Goal: Participate in discussion

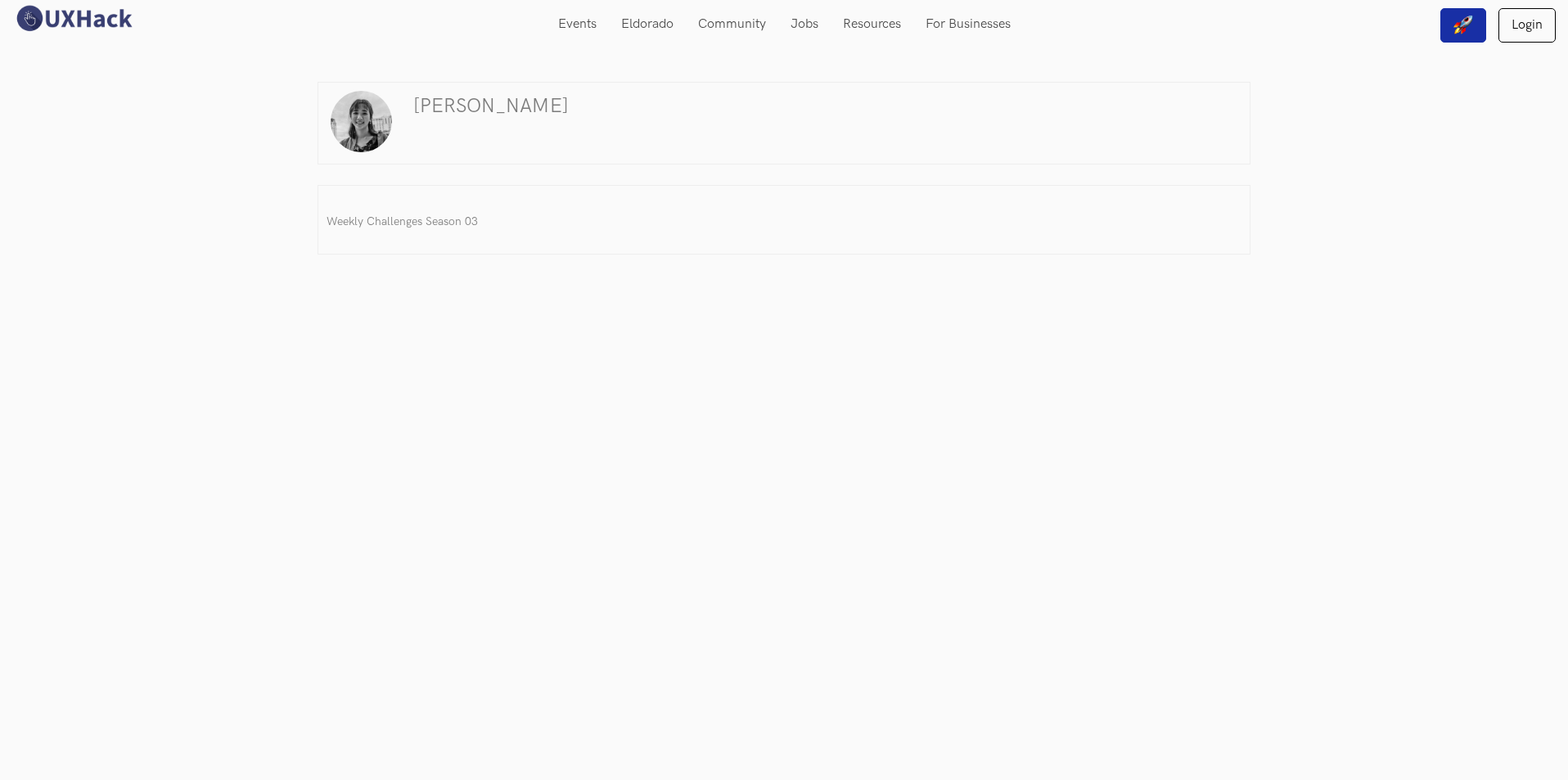
click at [360, 112] on img at bounding box center [361, 121] width 62 height 62
drag, startPoint x: 462, startPoint y: 101, endPoint x: 473, endPoint y: 114, distance: 17.0
click at [473, 113] on h3 "Megan Mei" at bounding box center [491, 106] width 156 height 22
drag, startPoint x: 1300, startPoint y: 13, endPoint x: 838, endPoint y: 317, distance: 553.0
click at [838, 317] on div "Megan Mei Weekly Challenges Season 03" at bounding box center [784, 390] width 958 height 780
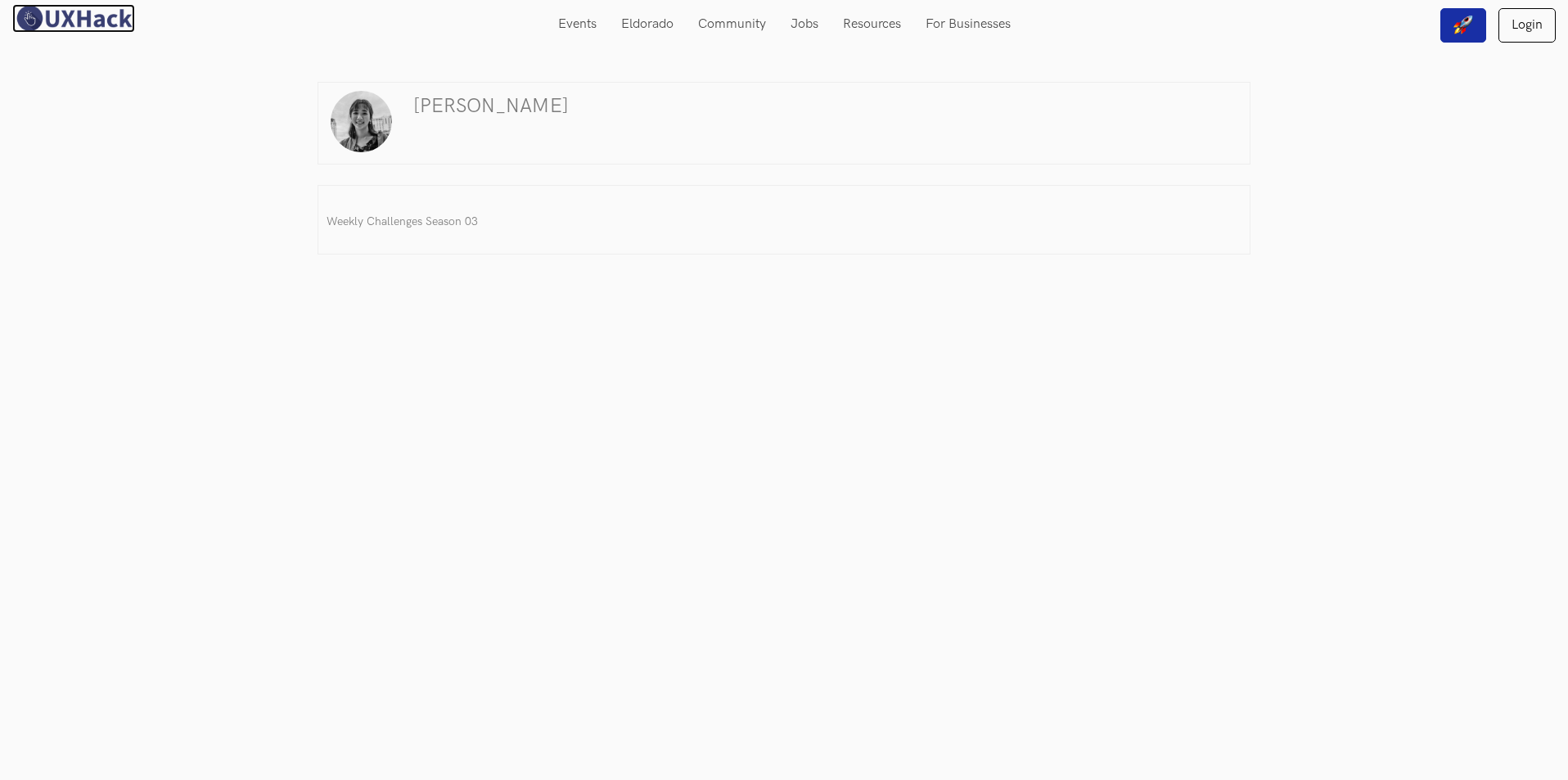
click at [51, 27] on img at bounding box center [74, 18] width 123 height 29
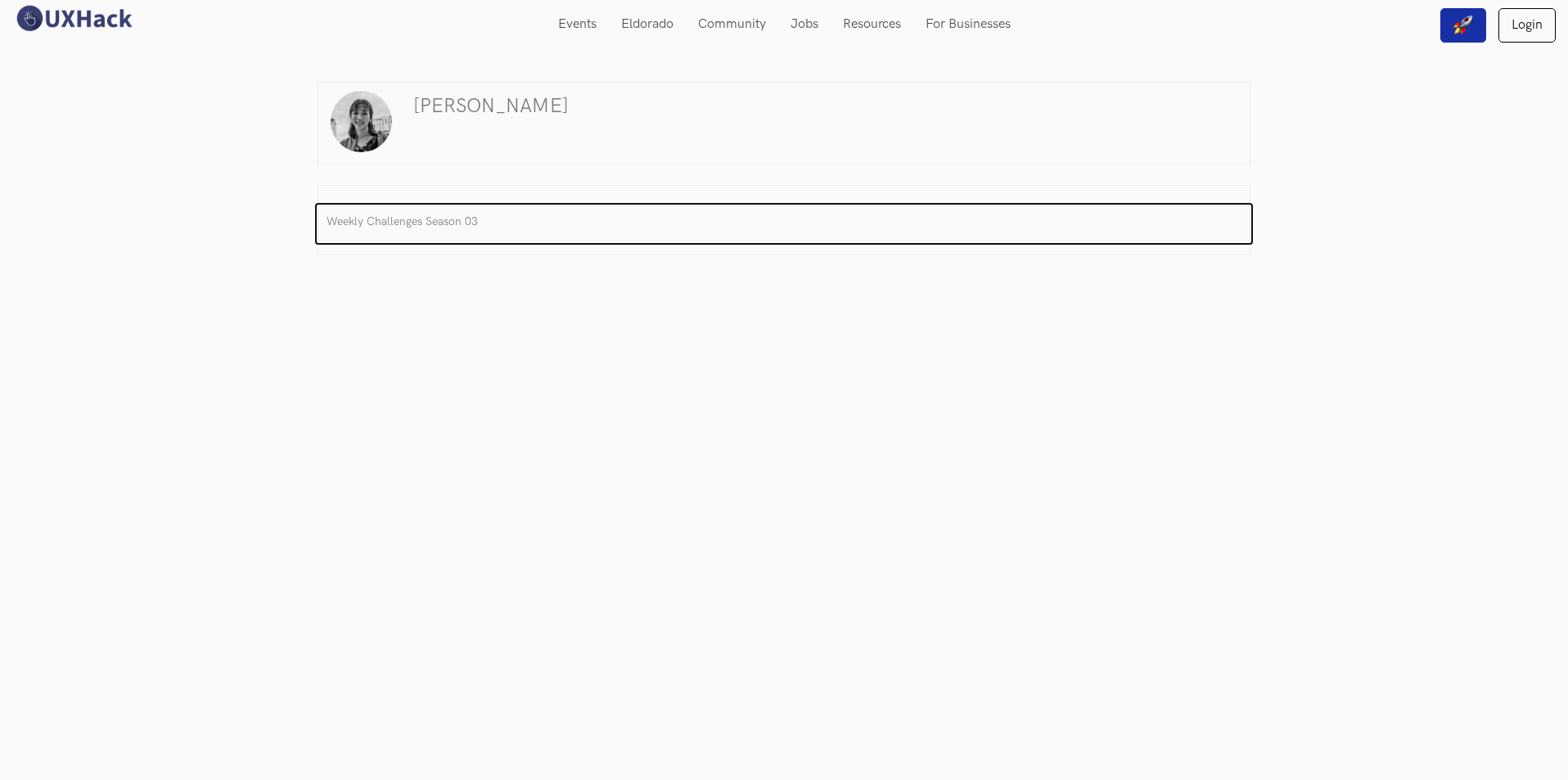
click at [331, 222] on h3 "Weekly Challenges Season 03" at bounding box center [784, 221] width 914 height 23
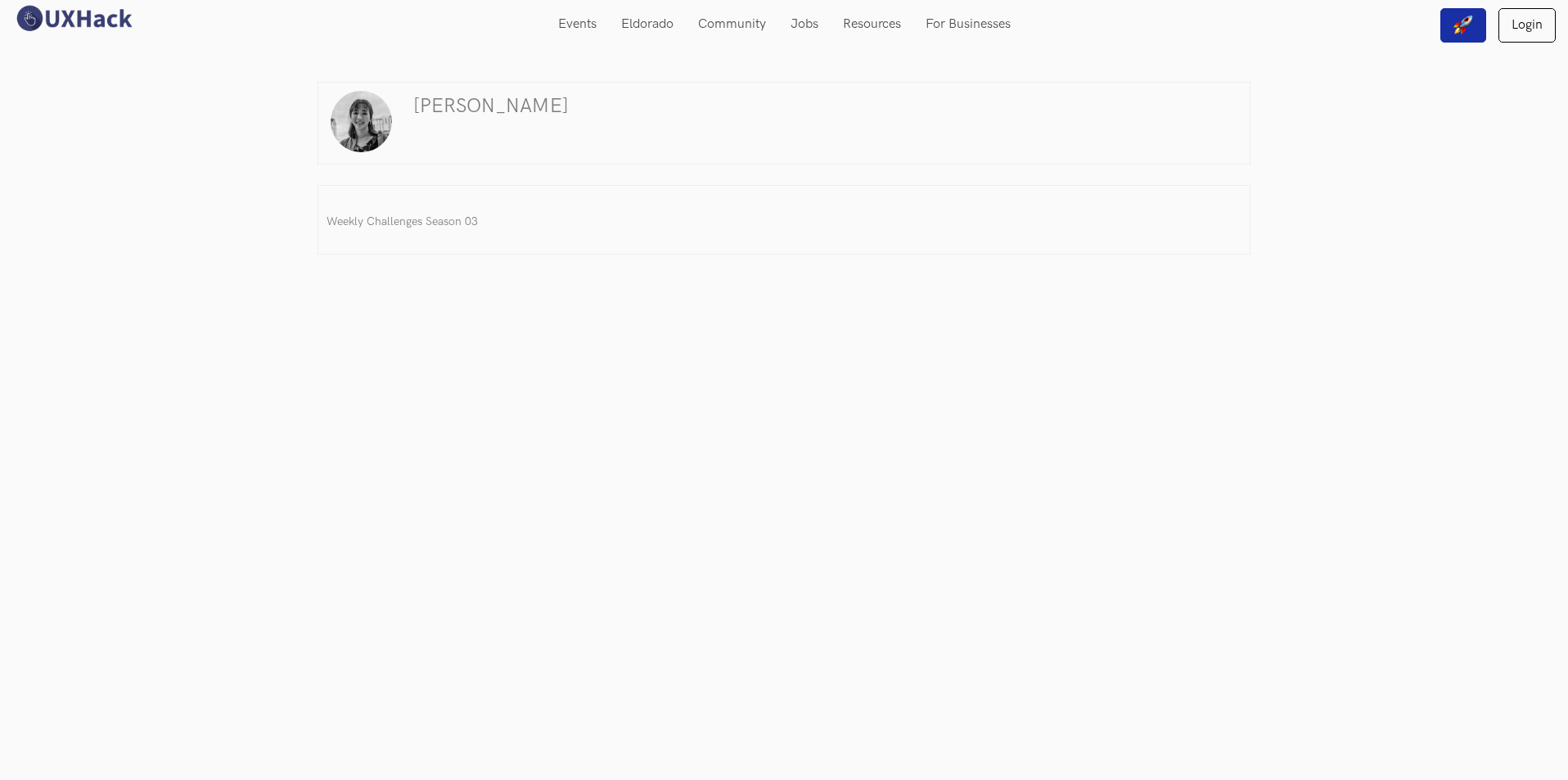
drag, startPoint x: 360, startPoint y: 131, endPoint x: 410, endPoint y: 120, distance: 51.2
click at [360, 131] on img at bounding box center [361, 121] width 62 height 62
drag, startPoint x: 507, startPoint y: 102, endPoint x: 499, endPoint y: 105, distance: 8.5
click at [505, 103] on h3 "Megan Mei" at bounding box center [491, 106] width 156 height 22
drag, startPoint x: 461, startPoint y: 110, endPoint x: 335, endPoint y: 92, distance: 127.3
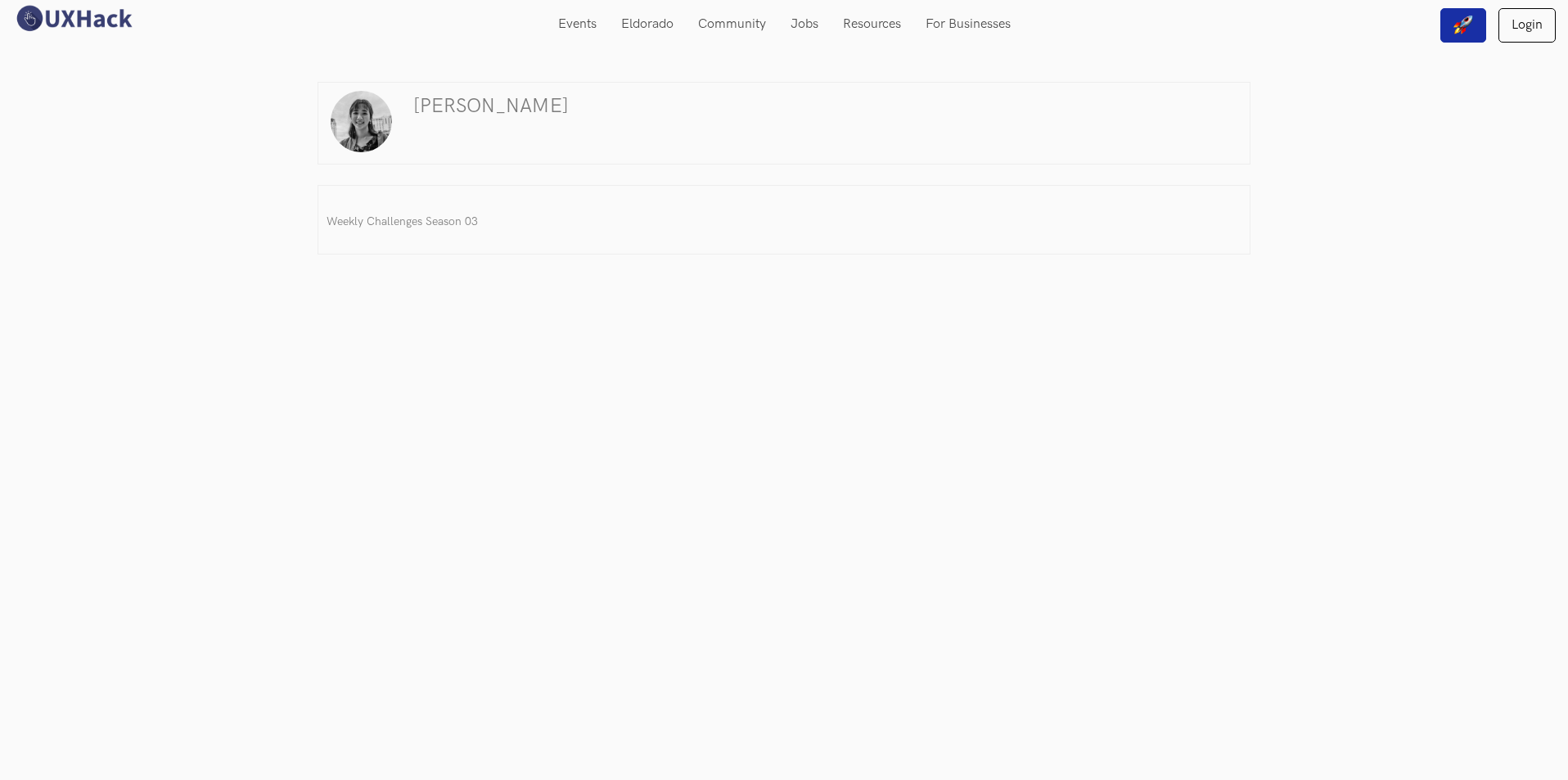
click at [335, 92] on ul "Megan Mei" at bounding box center [784, 122] width 914 height 65
drag, startPoint x: 335, startPoint y: 92, endPoint x: 358, endPoint y: 91, distance: 23.0
click at [336, 92] on li at bounding box center [363, 121] width 73 height 62
click at [321, 66] on div "Megan Mei Weekly Challenges Season 03" at bounding box center [784, 390] width 958 height 780
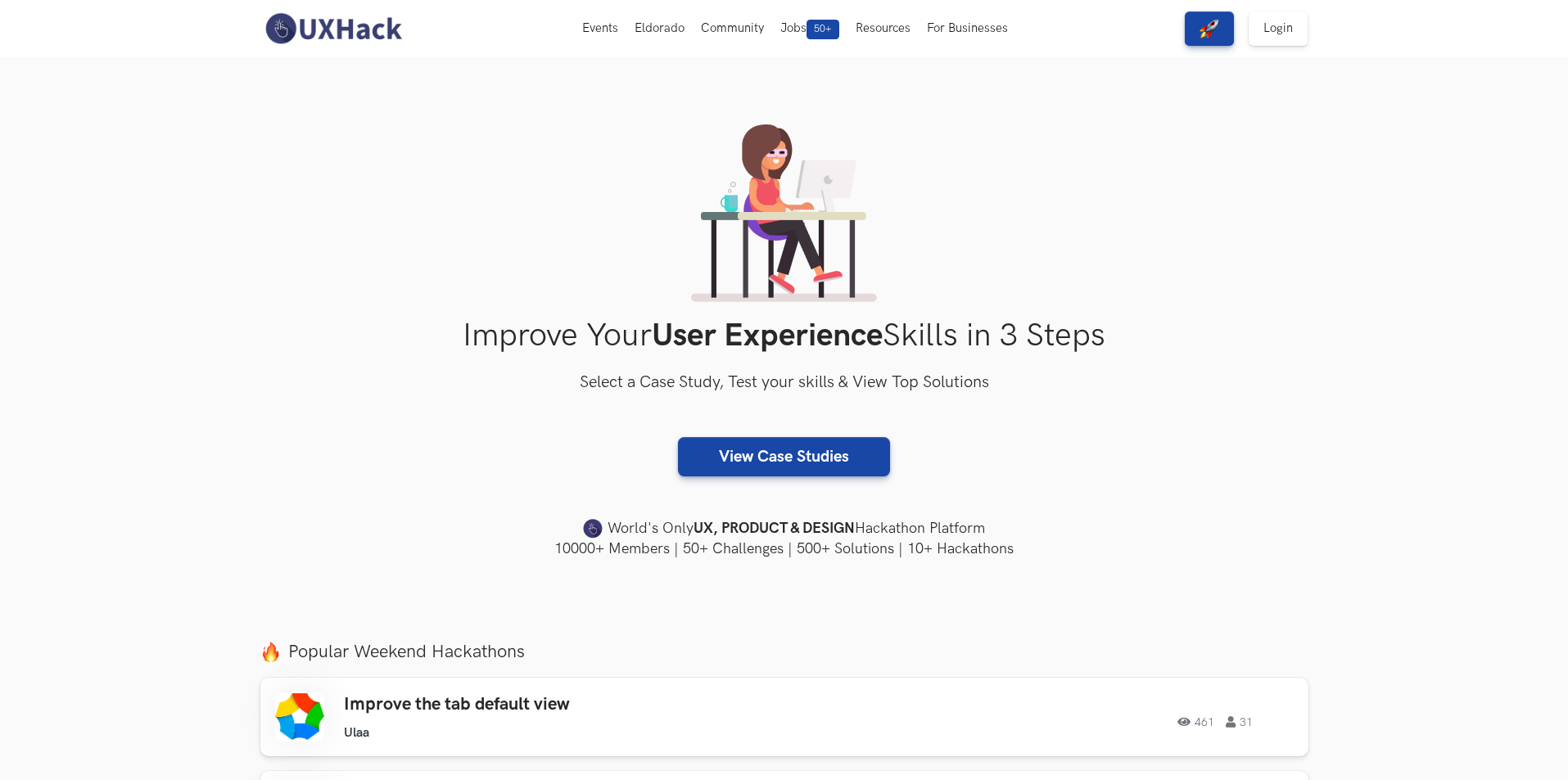
drag, startPoint x: 518, startPoint y: 150, endPoint x: 509, endPoint y: 169, distance: 21.0
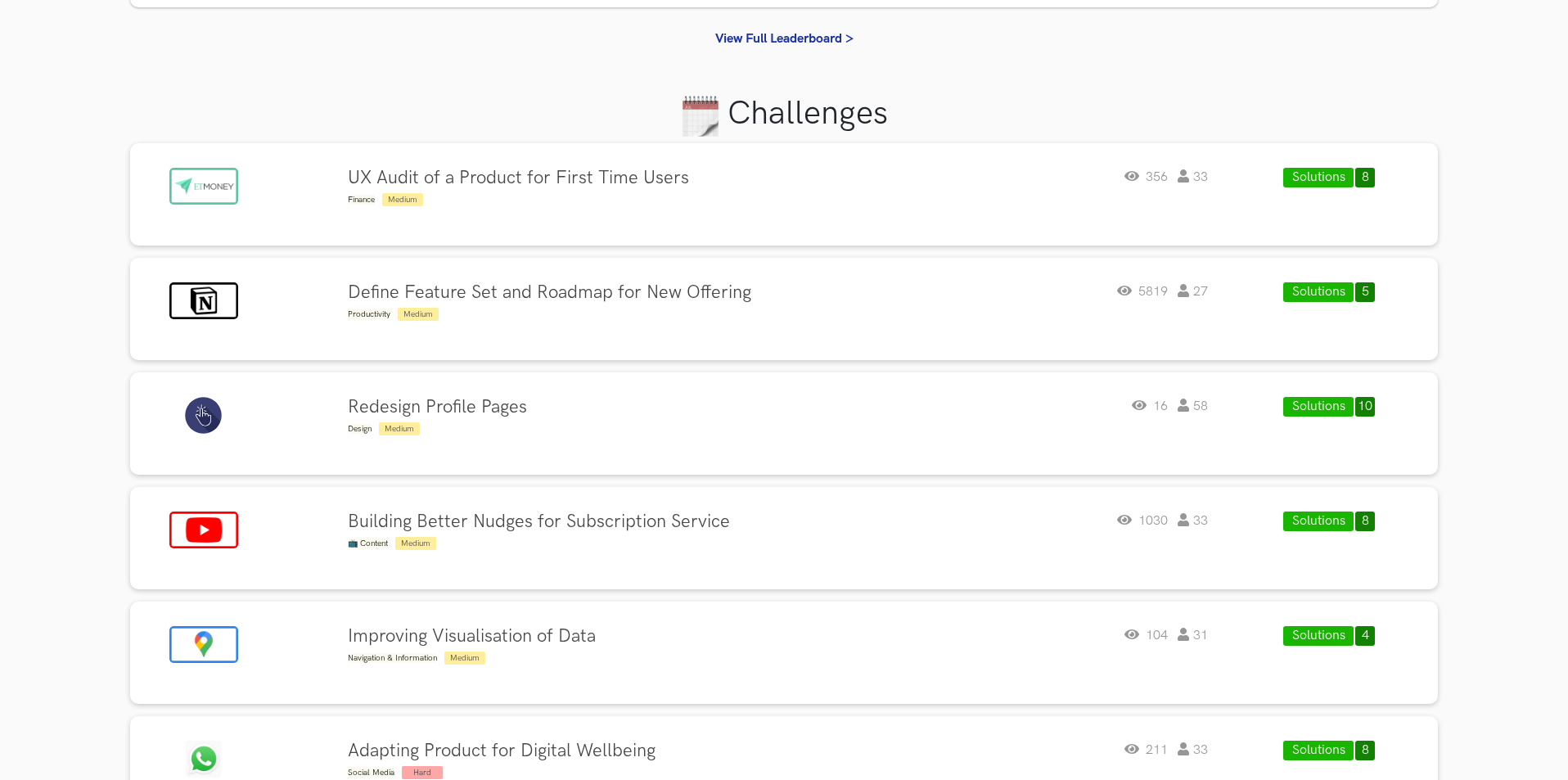
scroll to position [409, 0]
